Goal: Task Accomplishment & Management: Manage account settings

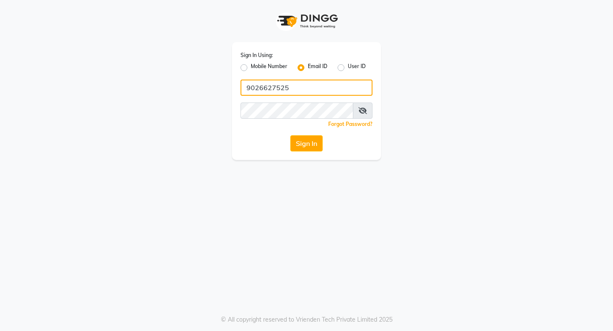
click at [307, 93] on input "9026627525" at bounding box center [307, 88] width 132 height 16
click at [265, 91] on input "[EMAIL_ADDRESS][DOMAIN_NAME]" at bounding box center [307, 88] width 132 height 16
type input "[EMAIL_ADDRESS][DOMAIN_NAME]"
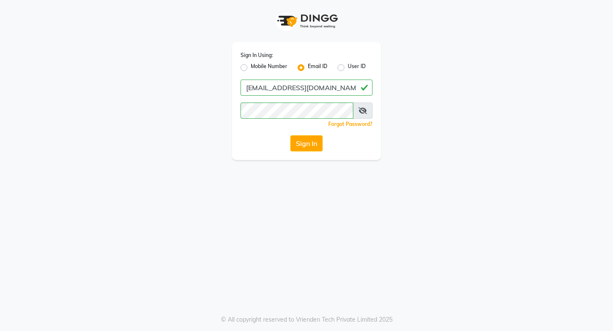
click at [198, 165] on div "Sign In Using: Mobile Number Email ID User ID [EMAIL_ADDRESS][DOMAIN_NAME] Reme…" at bounding box center [306, 165] width 613 height 331
click at [308, 141] on button "Sign In" at bounding box center [306, 143] width 32 height 16
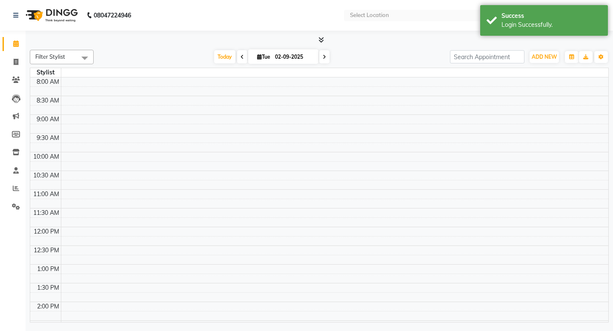
select select "en"
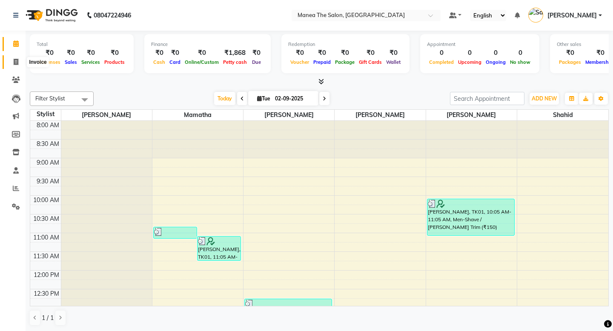
click at [17, 61] on icon at bounding box center [16, 62] width 5 height 6
select select "service"
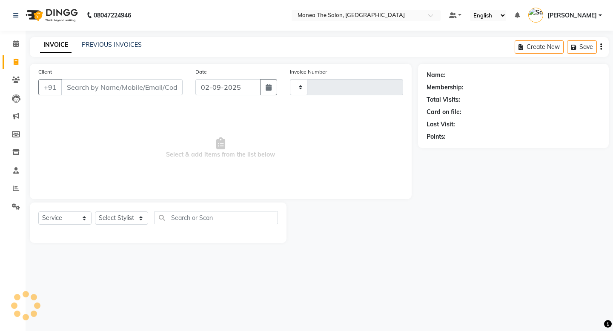
type input "1635"
select select "5514"
click at [119, 42] on link "PREVIOUS INVOICES" at bounding box center [112, 45] width 60 height 8
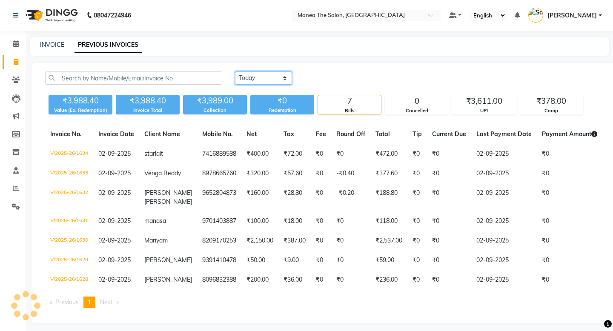
click at [284, 79] on select "[DATE] [DATE] Custom Range" at bounding box center [263, 78] width 57 height 13
select select "range"
click at [235, 72] on select "[DATE] [DATE] Custom Range" at bounding box center [263, 78] width 57 height 13
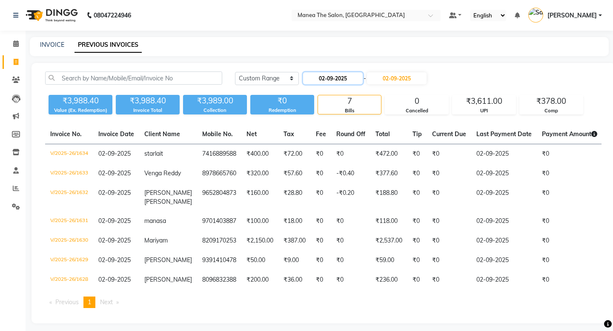
click at [345, 75] on input "02-09-2025" at bounding box center [333, 78] width 60 height 12
select select "9"
select select "2025"
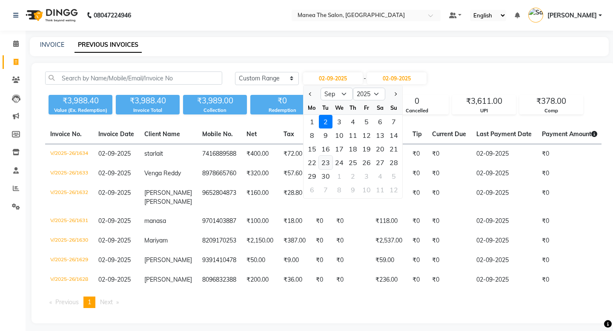
click at [328, 164] on div "23" at bounding box center [326, 163] width 14 height 14
type input "[DATE]"
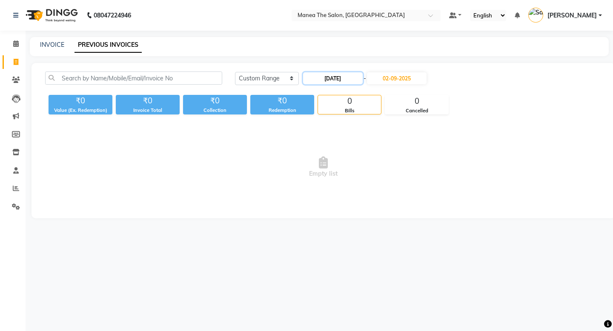
click at [344, 80] on input "[DATE]" at bounding box center [333, 78] width 60 height 12
select select "9"
select select "2025"
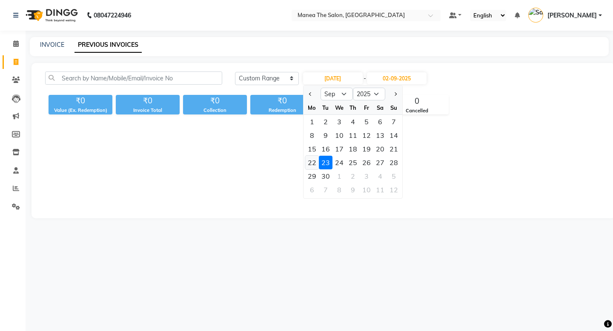
click at [312, 163] on div "22" at bounding box center [312, 163] width 14 height 14
type input "[DATE]"
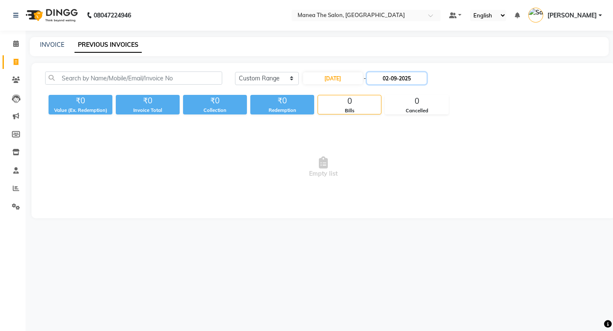
click at [409, 77] on input "02-09-2025" at bounding box center [397, 78] width 60 height 12
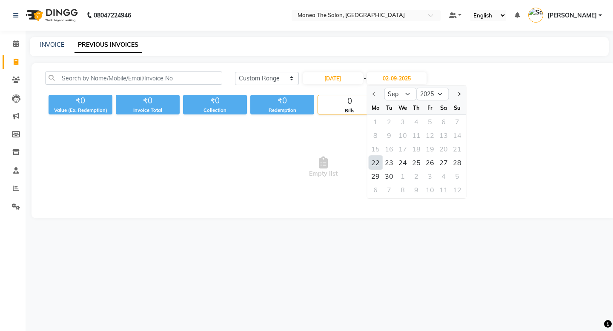
click at [380, 163] on div "22" at bounding box center [376, 163] width 14 height 14
type input "[DATE]"
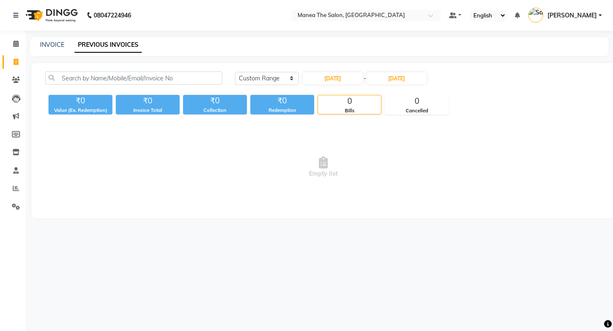
click at [517, 82] on div "[DATE] [DATE] Custom Range [DATE] - [DATE]" at bounding box center [418, 79] width 367 height 14
click at [347, 80] on input "[DATE]" at bounding box center [333, 78] width 60 height 12
select select "9"
select select "2025"
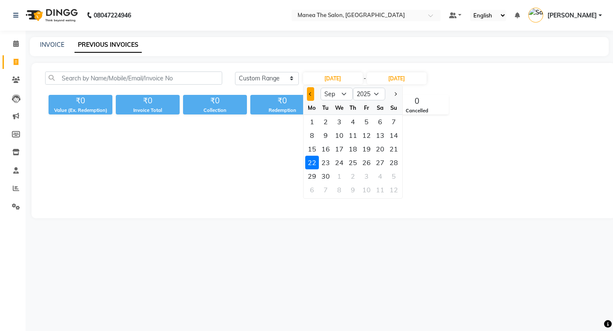
click at [309, 93] on span "Previous month" at bounding box center [310, 93] width 3 height 3
select select "8"
click at [361, 165] on div "22" at bounding box center [367, 163] width 14 height 14
type input "[DATE]"
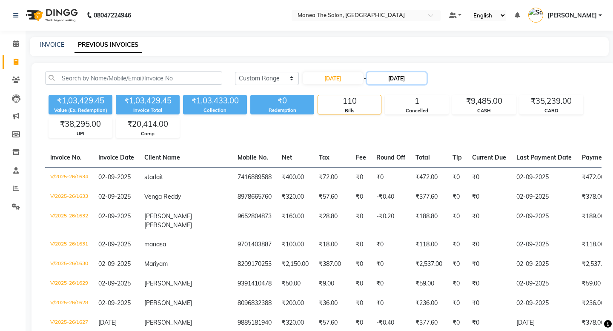
click at [403, 80] on input "[DATE]" at bounding box center [397, 78] width 60 height 12
select select "9"
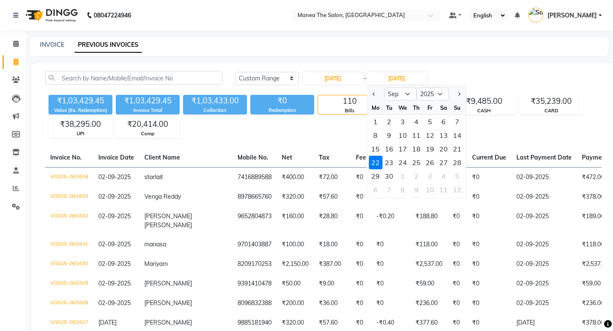
click at [377, 165] on div "22" at bounding box center [376, 163] width 14 height 14
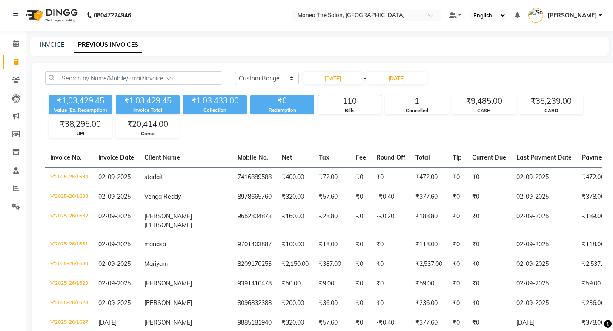
click at [411, 136] on div "₹1,03,429.45 Value (Ex. Redemption) ₹1,03,429.45 Invoice Total ₹1,03,433.00 Col…" at bounding box center [323, 115] width 556 height 46
click at [404, 136] on div "₹1,03,429.45 Value (Ex. Redemption) ₹1,03,429.45 Invoice Total ₹1,03,433.00 Col…" at bounding box center [323, 115] width 556 height 46
click at [390, 80] on input "[DATE]" at bounding box center [397, 78] width 60 height 12
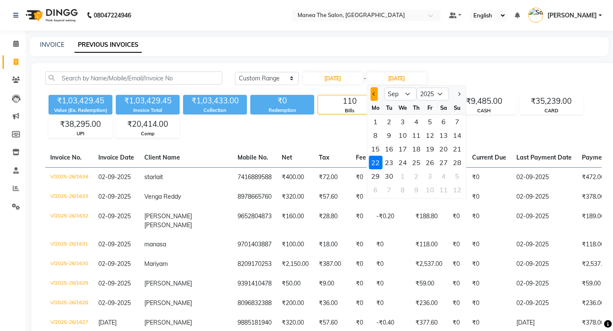
click at [374, 98] on button "Previous month" at bounding box center [373, 94] width 7 height 14
select select "8"
click at [433, 164] on div "22" at bounding box center [430, 163] width 14 height 14
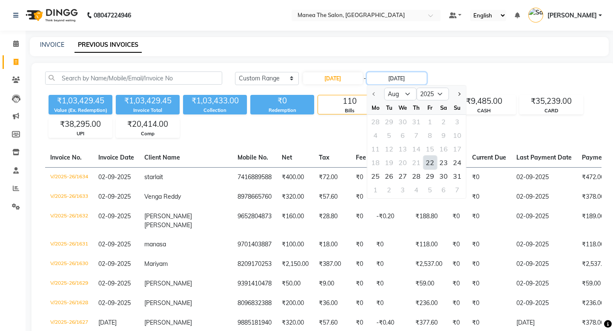
type input "[DATE]"
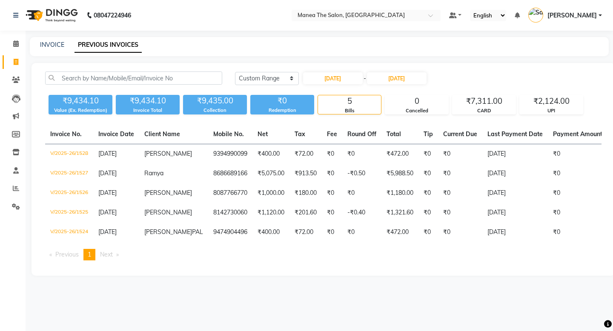
click at [458, 74] on div "[DATE] [DATE] Custom Range [DATE] - [DATE]" at bounding box center [418, 79] width 367 height 14
click at [344, 78] on input "[DATE]" at bounding box center [333, 78] width 60 height 12
select select "8"
select select "2025"
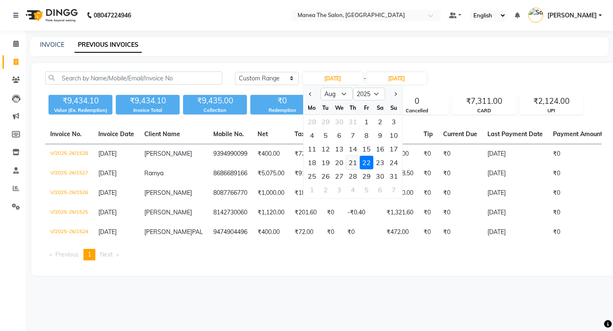
click at [351, 161] on div "21" at bounding box center [353, 163] width 14 height 14
type input "[DATE]"
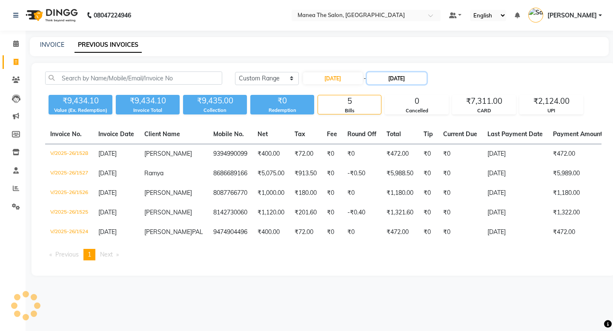
click at [394, 75] on input "[DATE]" at bounding box center [397, 78] width 60 height 12
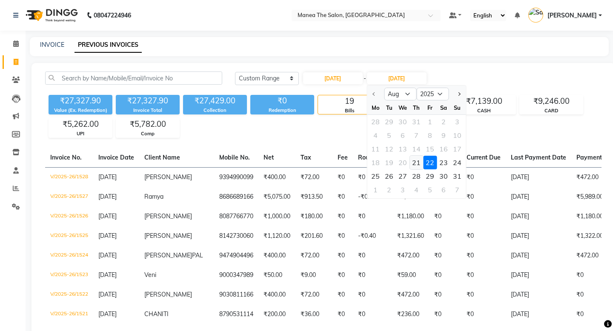
click at [416, 163] on div "21" at bounding box center [417, 163] width 14 height 14
type input "[DATE]"
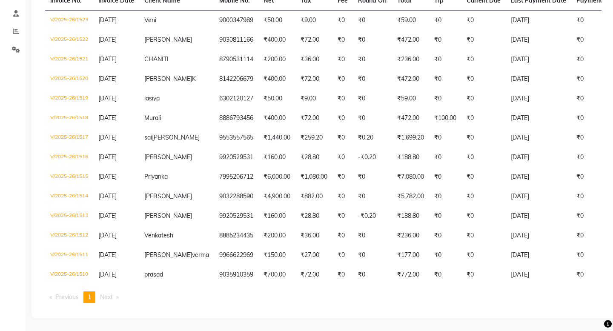
scroll to position [174, 0]
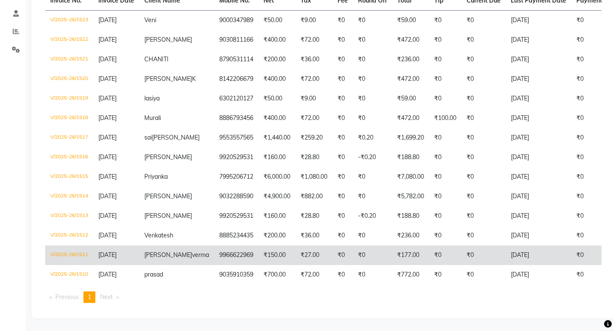
click at [80, 246] on td "V/2025-26/1511" at bounding box center [69, 256] width 48 height 20
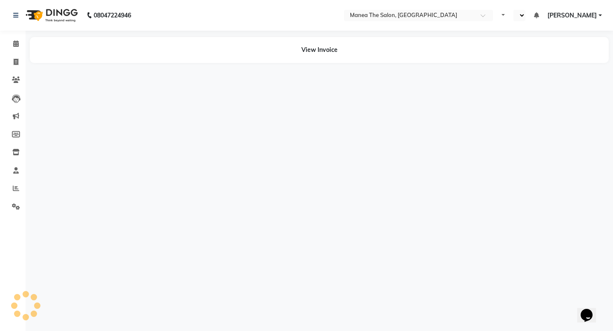
select select "en"
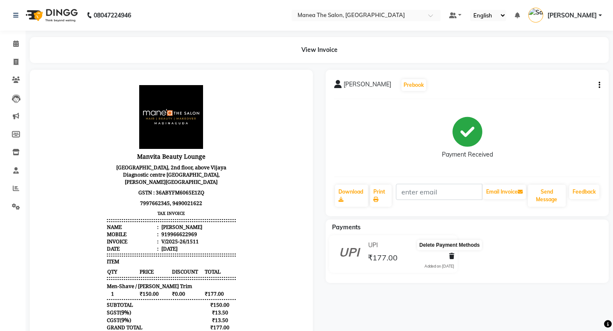
click at [450, 258] on icon at bounding box center [451, 256] width 5 height 6
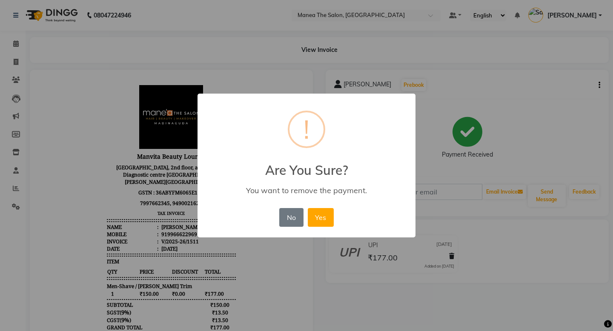
click at [435, 96] on div "× ! Are You Sure? You want to remove the payment. No No Yes" at bounding box center [306, 165] width 613 height 331
click at [287, 221] on button "No" at bounding box center [291, 217] width 24 height 19
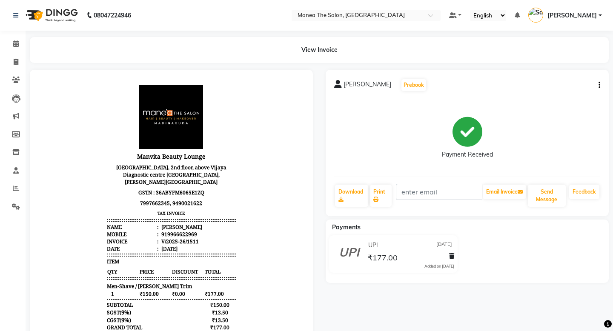
click at [599, 85] on icon "button" at bounding box center [600, 85] width 2 height 0
click at [529, 95] on div "Edit Invoice" at bounding box center [542, 96] width 87 height 11
select select "service"
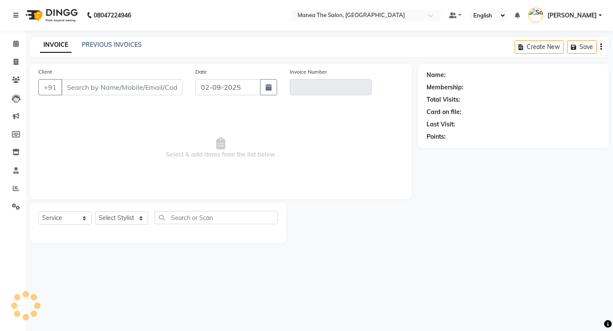
type input "9966622969"
type input "V/2025-26/1511"
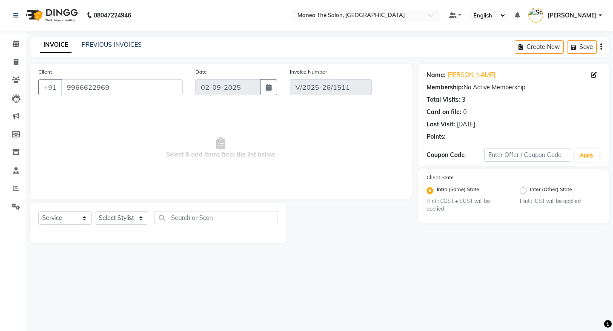
type input "[DATE]"
select select "select"
click at [110, 45] on link "PREVIOUS INVOICES" at bounding box center [112, 45] width 60 height 8
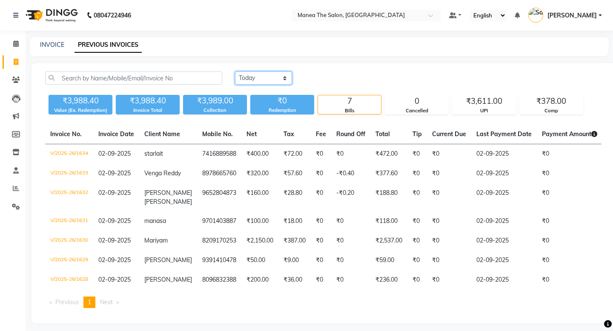
click at [277, 74] on select "[DATE] [DATE] Custom Range" at bounding box center [263, 78] width 57 height 13
select select "range"
click at [235, 72] on select "[DATE] [DATE] Custom Range" at bounding box center [263, 78] width 57 height 13
click at [350, 80] on input "02-09-2025" at bounding box center [333, 78] width 60 height 12
select select "9"
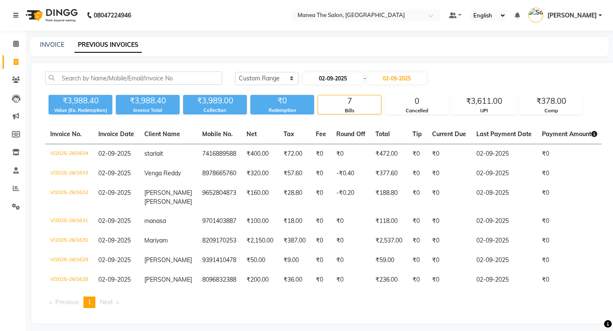
select select "2025"
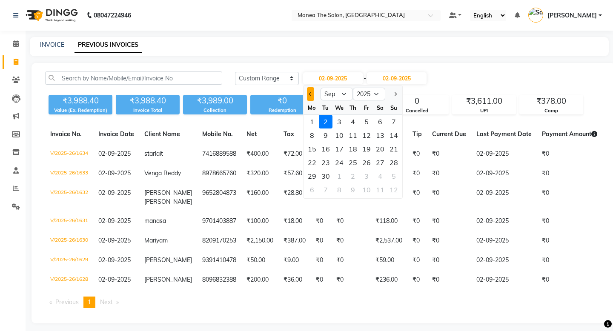
click at [312, 93] on button "Previous month" at bounding box center [310, 94] width 7 height 14
select select "8"
click at [353, 163] on div "21" at bounding box center [353, 163] width 14 height 14
type input "[DATE]"
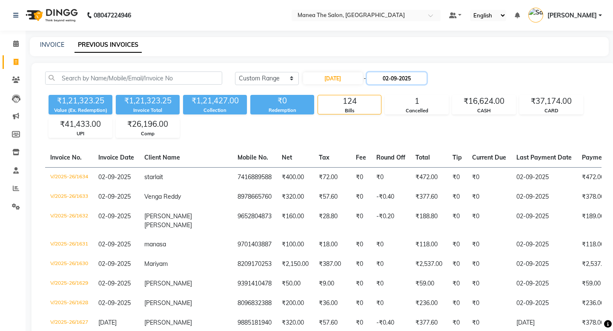
click at [405, 74] on input "02-09-2025" at bounding box center [397, 78] width 60 height 12
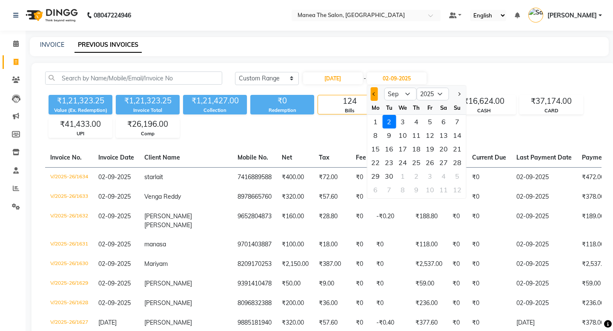
click at [374, 95] on span "Previous month" at bounding box center [374, 93] width 3 height 3
select select "8"
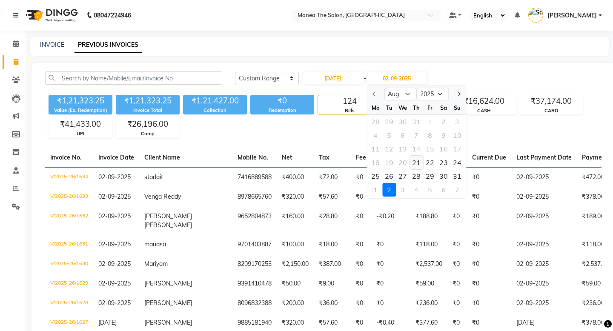
click at [417, 158] on div "21" at bounding box center [417, 163] width 14 height 14
type input "[DATE]"
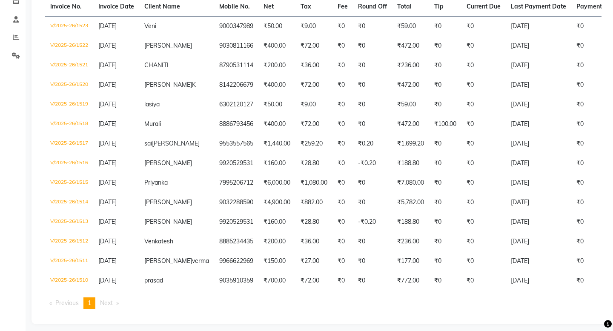
scroll to position [174, 0]
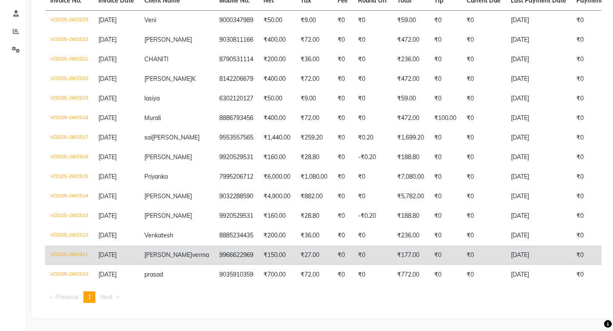
click at [75, 246] on td "V/2025-26/1511" at bounding box center [69, 256] width 48 height 20
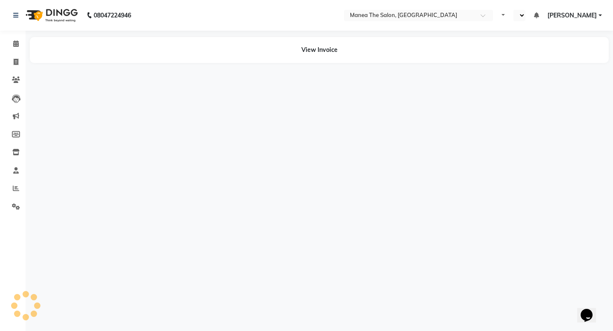
select select "en"
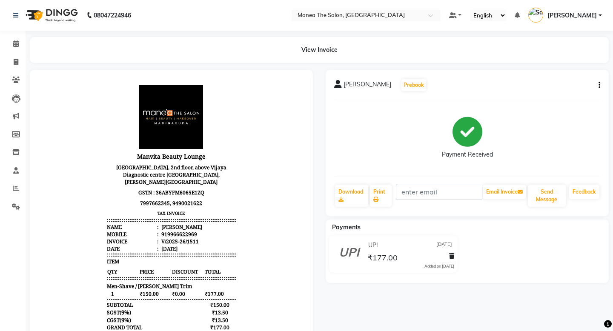
click at [501, 261] on div "UPI 21-08-2025 ₹177.00 Added on 21-08-2025" at bounding box center [467, 255] width 296 height 41
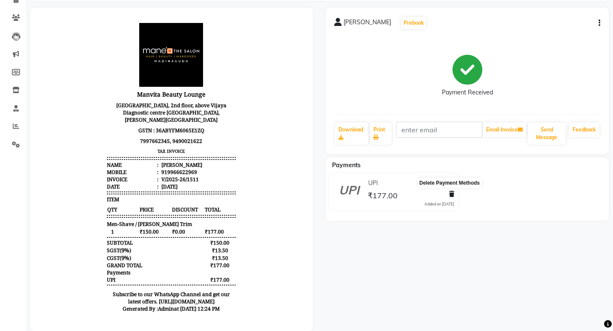
scroll to position [75, 0]
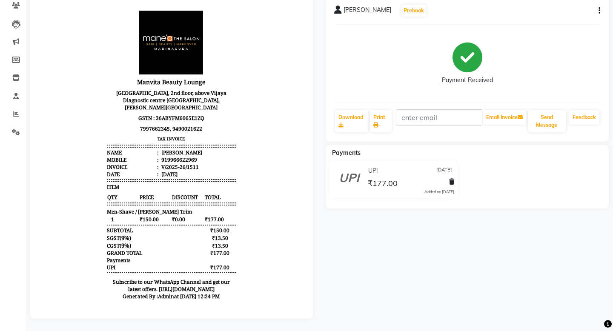
click at [598, 11] on button "button" at bounding box center [597, 10] width 5 height 9
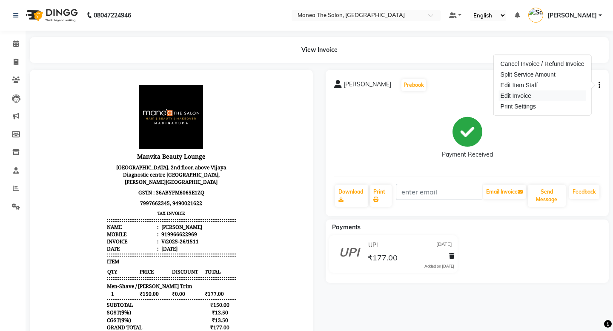
click at [513, 96] on div "Edit Invoice" at bounding box center [542, 96] width 87 height 11
select select "service"
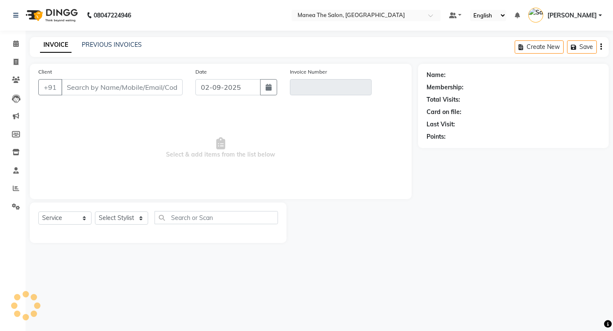
type input "9966622969"
type input "V/2025-26/1511"
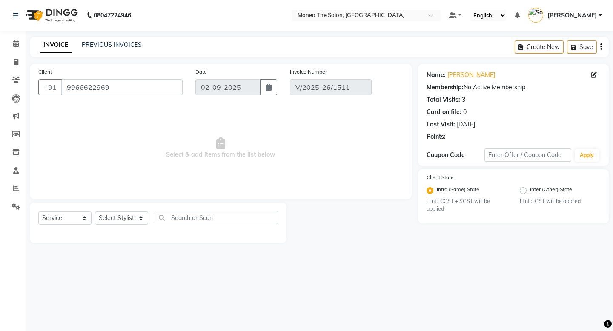
type input "[DATE]"
select select "select"
click at [136, 218] on select "Select Stylist Mamatha Monalika Nikhitha Rehan Ali Satya Kalagara Shahid Sita N…" at bounding box center [121, 218] width 53 height 13
select select "37708"
click at [95, 212] on select "Select Stylist Mamatha Monalika Nikhitha Rehan Ali Satya Kalagara Shahid Sita N…" at bounding box center [121, 218] width 53 height 13
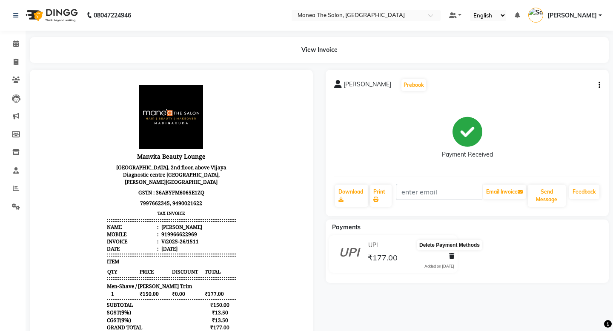
click at [450, 257] on icon at bounding box center [451, 256] width 5 height 6
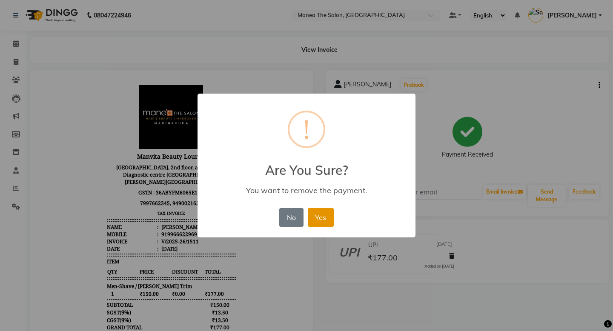
click at [328, 217] on button "Yes" at bounding box center [321, 217] width 26 height 19
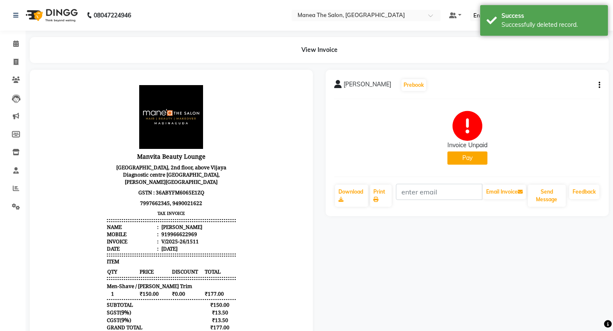
click at [462, 160] on button "Pay" at bounding box center [467, 158] width 40 height 13
select select "33"
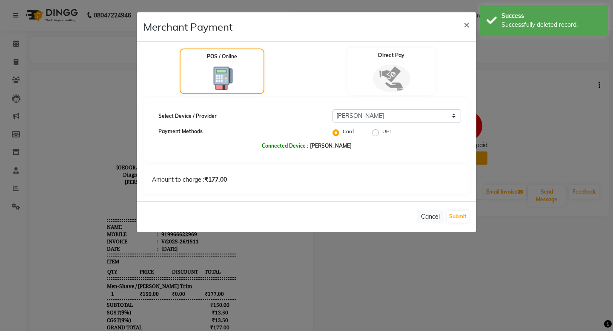
click at [387, 86] on img at bounding box center [391, 78] width 37 height 28
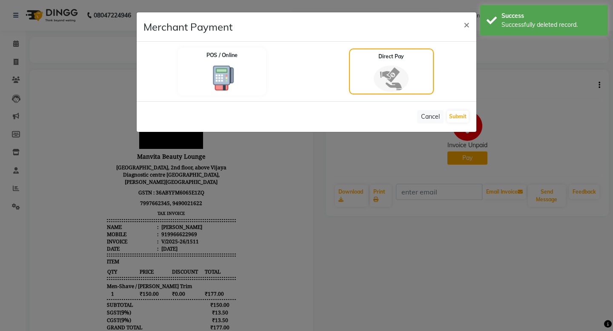
click at [222, 84] on img at bounding box center [221, 78] width 37 height 28
select select "33"
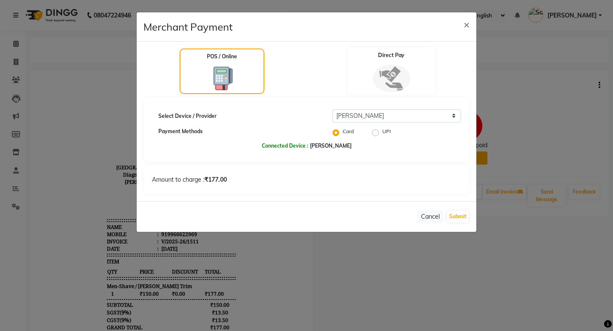
click at [398, 83] on img at bounding box center [391, 78] width 37 height 28
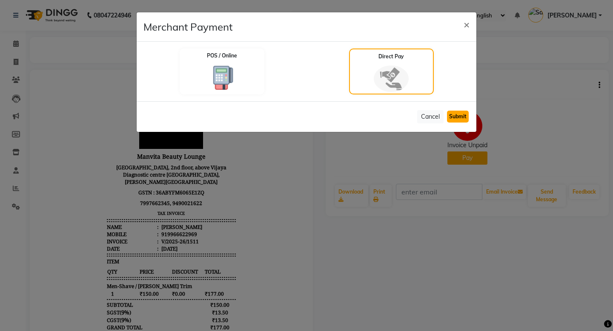
click at [456, 115] on button "Submit" at bounding box center [458, 117] width 22 height 12
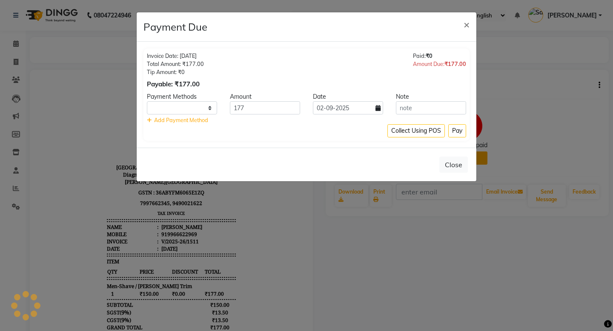
select select "1"
click at [268, 111] on input "177" at bounding box center [265, 107] width 70 height 13
click at [269, 109] on input "177" at bounding box center [265, 107] width 70 height 13
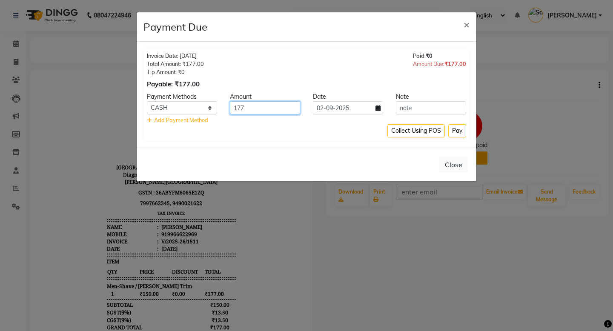
click at [269, 109] on input "177" at bounding box center [265, 107] width 70 height 13
type input "150"
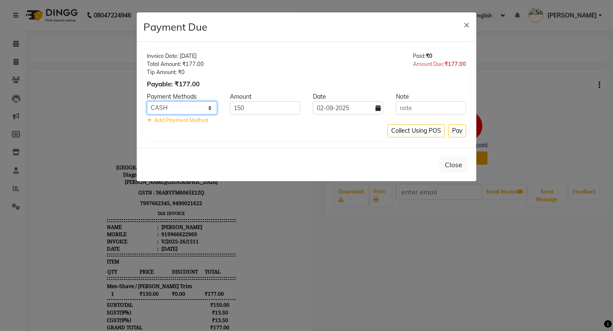
click at [204, 107] on select "CARD UPI Comp CASH" at bounding box center [182, 107] width 70 height 13
select select "8"
click at [147, 101] on select "CARD UPI Comp CASH" at bounding box center [182, 107] width 70 height 13
click at [460, 129] on button "Pay" at bounding box center [457, 130] width 18 height 13
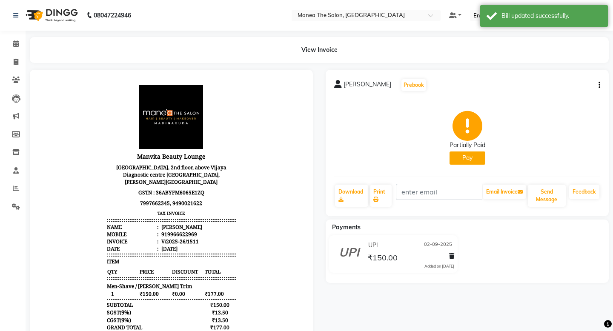
click at [472, 156] on button "Pay" at bounding box center [468, 158] width 36 height 13
select select "33"
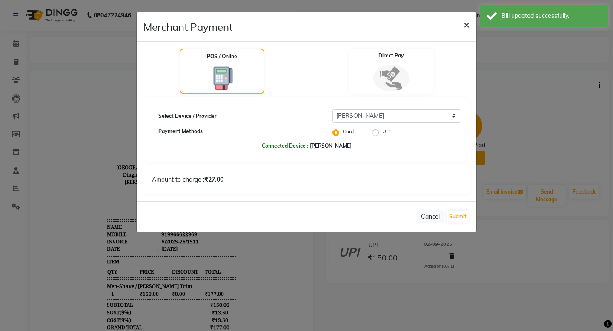
click at [469, 25] on span "×" at bounding box center [467, 24] width 6 height 13
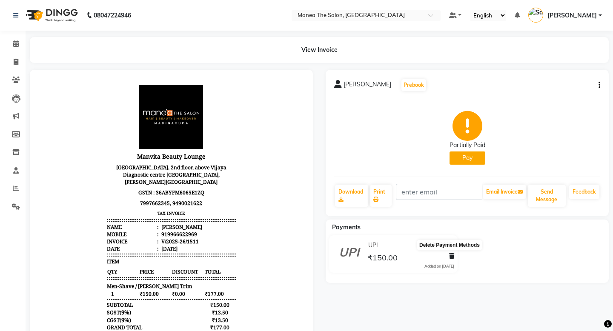
click at [451, 258] on icon at bounding box center [451, 256] width 5 height 6
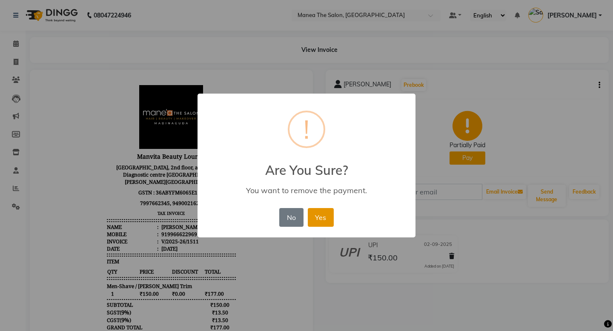
click at [325, 217] on button "Yes" at bounding box center [321, 217] width 26 height 19
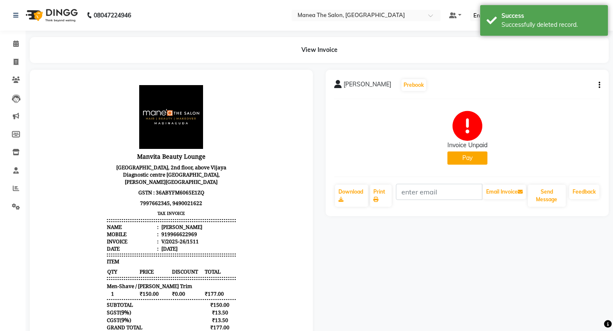
click at [472, 162] on button "Pay" at bounding box center [467, 158] width 40 height 13
select select "33"
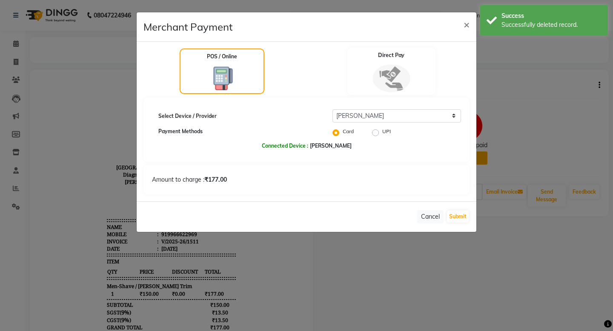
click at [385, 73] on img at bounding box center [391, 78] width 37 height 28
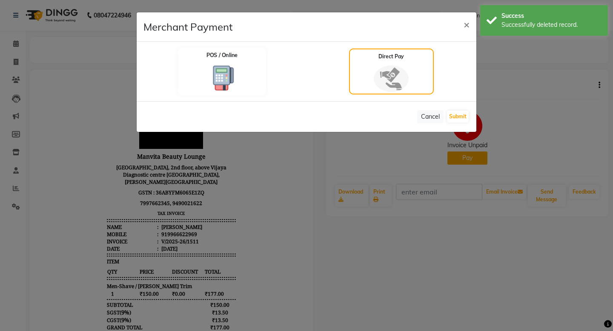
click at [226, 80] on img at bounding box center [221, 78] width 37 height 28
select select "33"
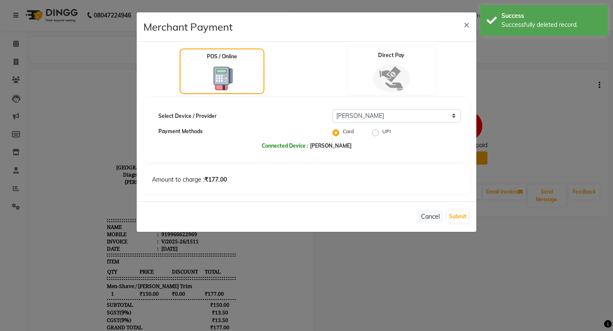
click at [389, 89] on img at bounding box center [391, 78] width 37 height 28
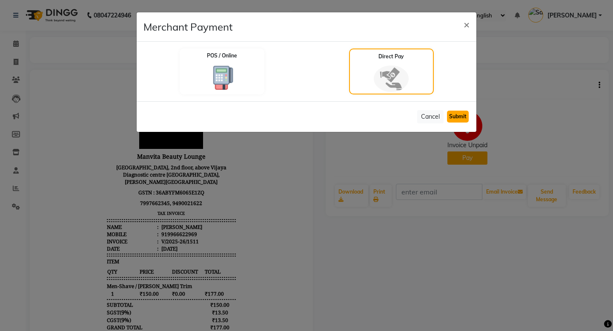
click at [462, 120] on button "Submit" at bounding box center [458, 117] width 22 height 12
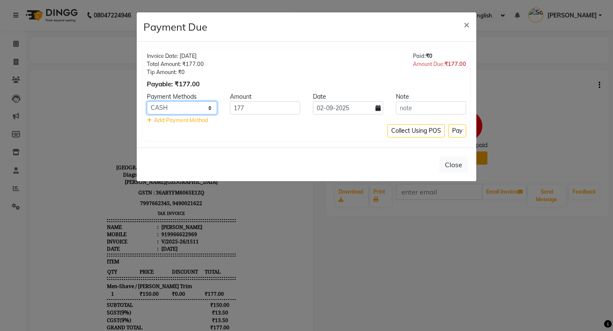
click at [195, 107] on select "CARD UPI Comp CASH" at bounding box center [182, 107] width 70 height 13
select select "8"
click at [147, 101] on select "CARD UPI Comp CASH" at bounding box center [182, 107] width 70 height 13
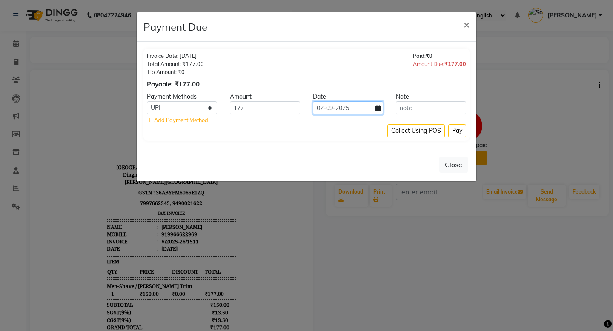
click at [375, 109] on input "02-09-2025" at bounding box center [348, 107] width 70 height 13
select select "9"
select select "2025"
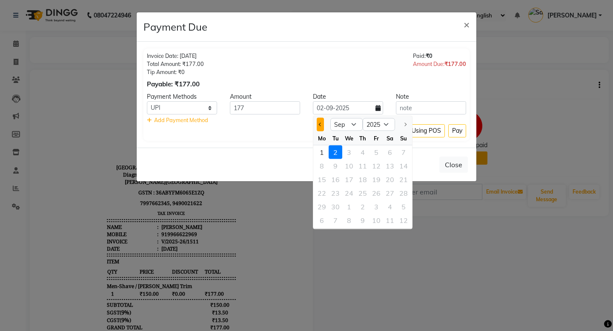
click at [321, 124] on span "Previous month" at bounding box center [320, 124] width 3 height 3
click at [406, 123] on button "Next month" at bounding box center [404, 125] width 7 height 14
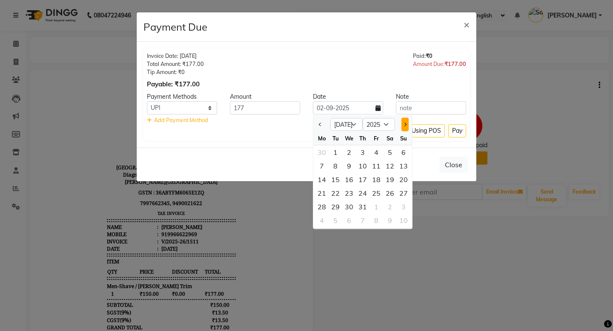
select select "8"
click at [362, 191] on div "21" at bounding box center [363, 193] width 14 height 14
type input "[DATE]"
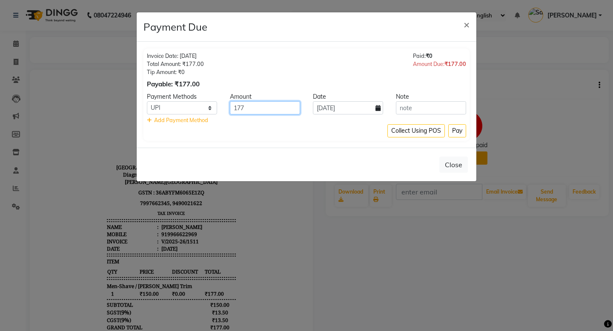
click at [266, 108] on input "177" at bounding box center [265, 107] width 70 height 13
type input "150"
click at [453, 132] on button "Pay" at bounding box center [457, 130] width 18 height 13
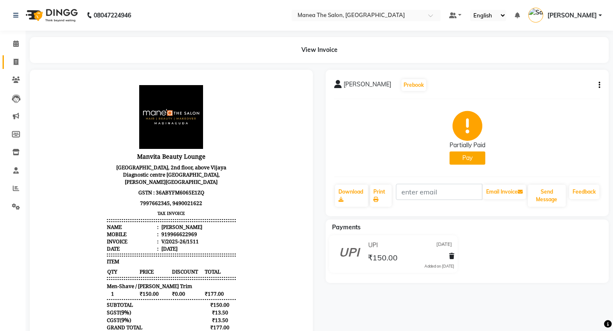
click at [14, 60] on icon at bounding box center [16, 62] width 5 height 6
select select "service"
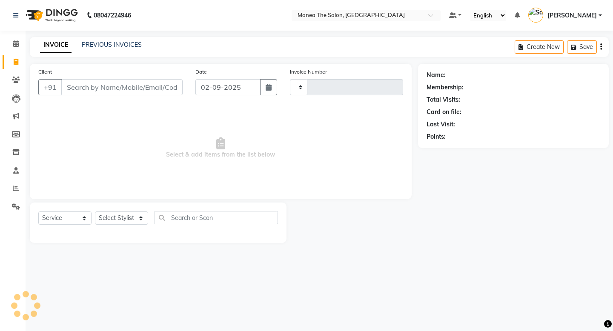
type input "1635"
select select "5514"
click at [105, 48] on link "PREVIOUS INVOICES" at bounding box center [112, 45] width 60 height 8
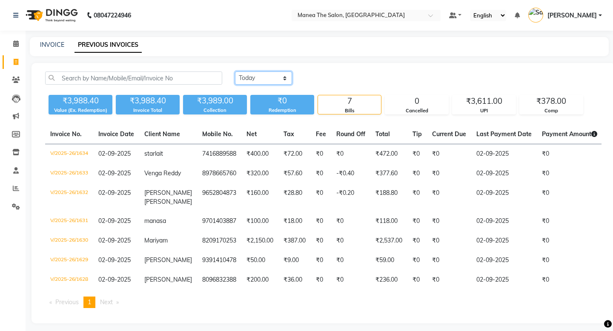
click at [267, 80] on select "[DATE] [DATE] Custom Range" at bounding box center [263, 78] width 57 height 13
select select "range"
click at [235, 72] on select "[DATE] [DATE] Custom Range" at bounding box center [263, 78] width 57 height 13
click at [346, 75] on input "02-09-2025" at bounding box center [333, 78] width 60 height 12
select select "9"
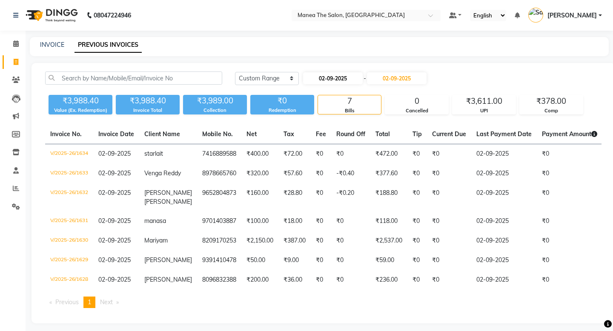
select select "2025"
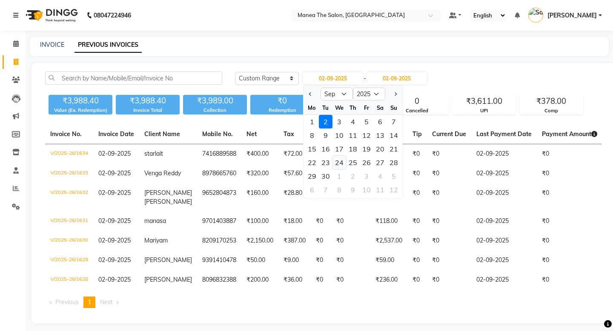
click at [341, 164] on div "24" at bounding box center [340, 163] width 14 height 14
type input "24-09-2025"
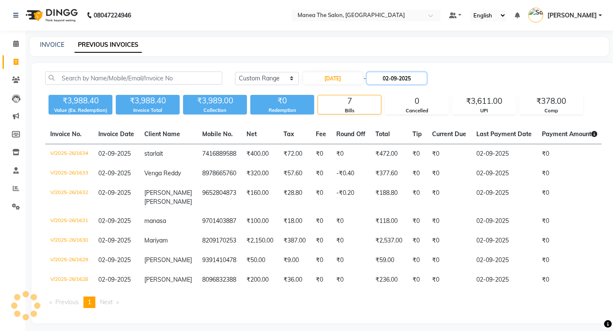
click at [416, 81] on input "02-09-2025" at bounding box center [397, 78] width 60 height 12
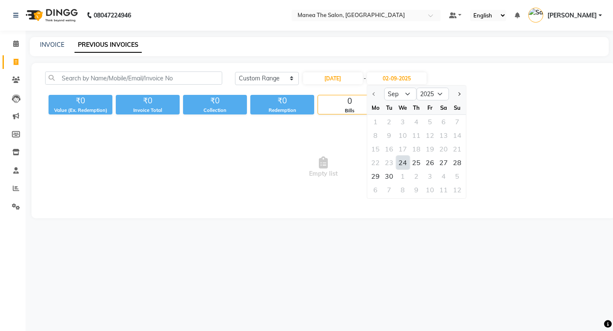
click at [400, 163] on div "24" at bounding box center [403, 163] width 14 height 14
type input "24-09-2025"
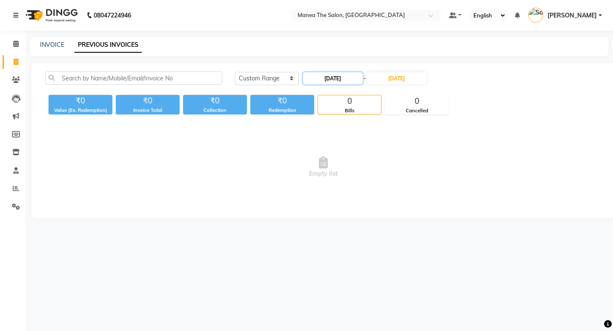
click at [331, 81] on input "24-09-2025" at bounding box center [333, 78] width 60 height 12
select select "9"
select select "2025"
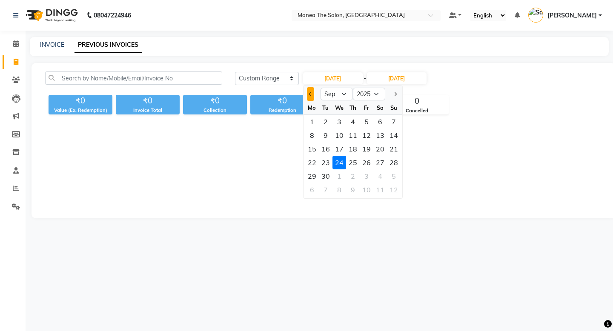
click at [309, 92] on button "Previous month" at bounding box center [310, 94] width 7 height 14
select select "8"
click at [389, 163] on div "24" at bounding box center [394, 163] width 14 height 14
type input "[DATE]"
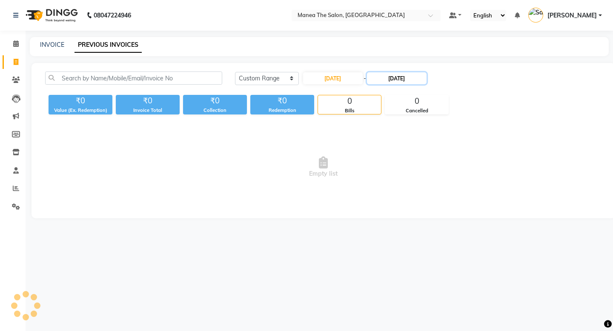
click at [407, 77] on input "24-09-2025" at bounding box center [397, 78] width 60 height 12
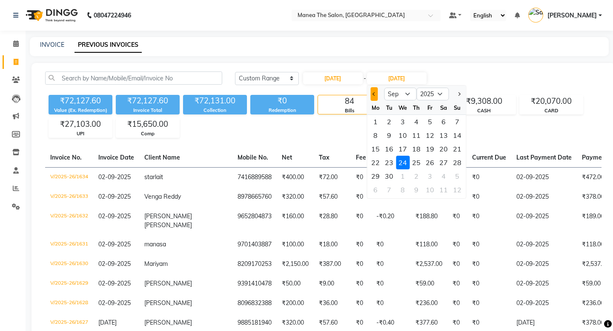
click at [376, 95] on button "Previous month" at bounding box center [373, 94] width 7 height 14
select select "8"
click at [454, 163] on div "24" at bounding box center [457, 163] width 14 height 14
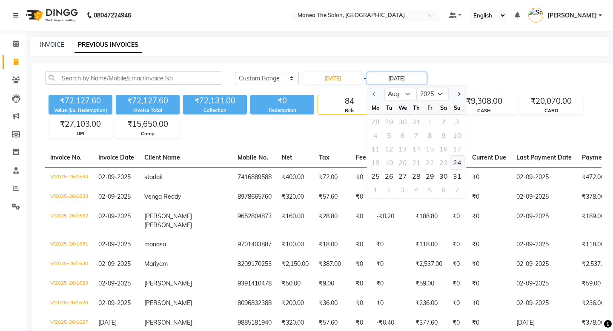
type input "[DATE]"
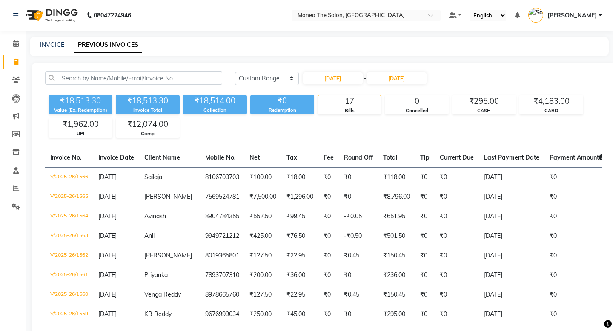
click at [427, 127] on div "₹18,513.30 Value (Ex. Redemption) ₹18,513.30 Invoice Total ₹18,514.00 Collectio…" at bounding box center [323, 115] width 556 height 46
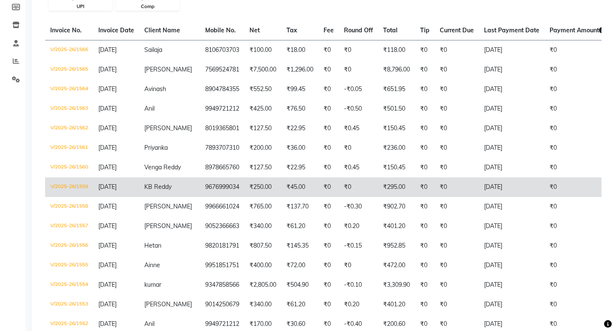
click at [63, 189] on td "V/2025-26/1559" at bounding box center [69, 188] width 48 height 20
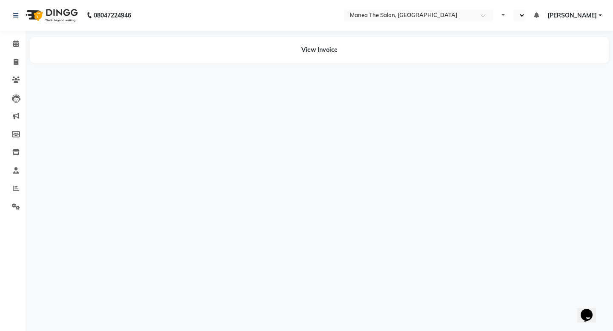
select select "en"
